Goal: Navigation & Orientation: Find specific page/section

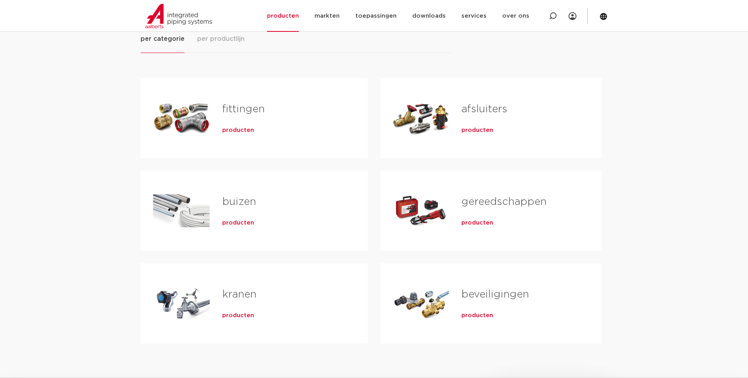
click at [201, 296] on div "Tabs. Open items met enter of spatie, sluit af met escape en navigeer met de pi…" at bounding box center [181, 303] width 57 height 55
click at [227, 319] on span "producten" at bounding box center [238, 316] width 32 height 8
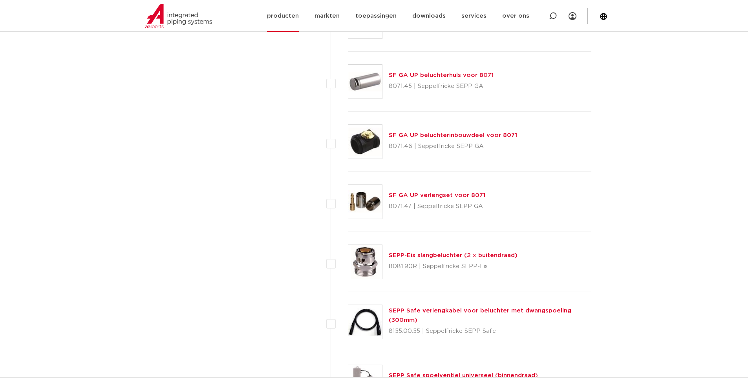
scroll to position [1845, 0]
